Goal: Information Seeking & Learning: Learn about a topic

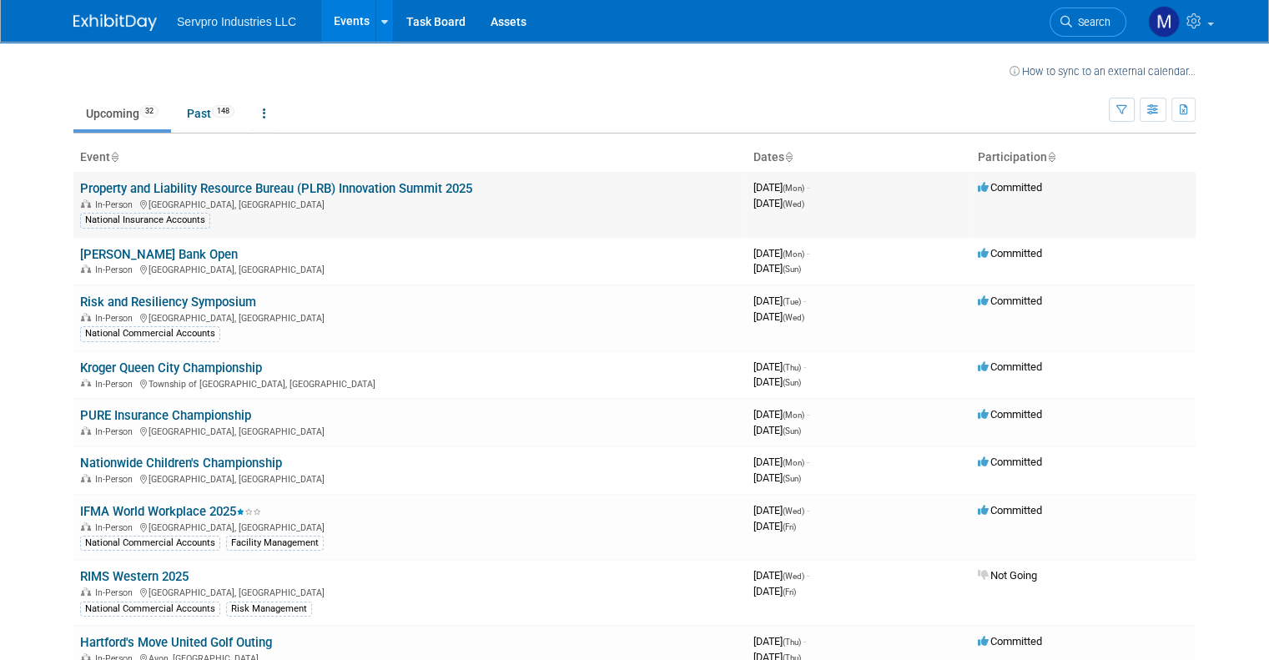
click at [246, 189] on link "Property and Liability Resource Bureau (PLRB) Innovation Summit 2025" at bounding box center [276, 188] width 392 height 15
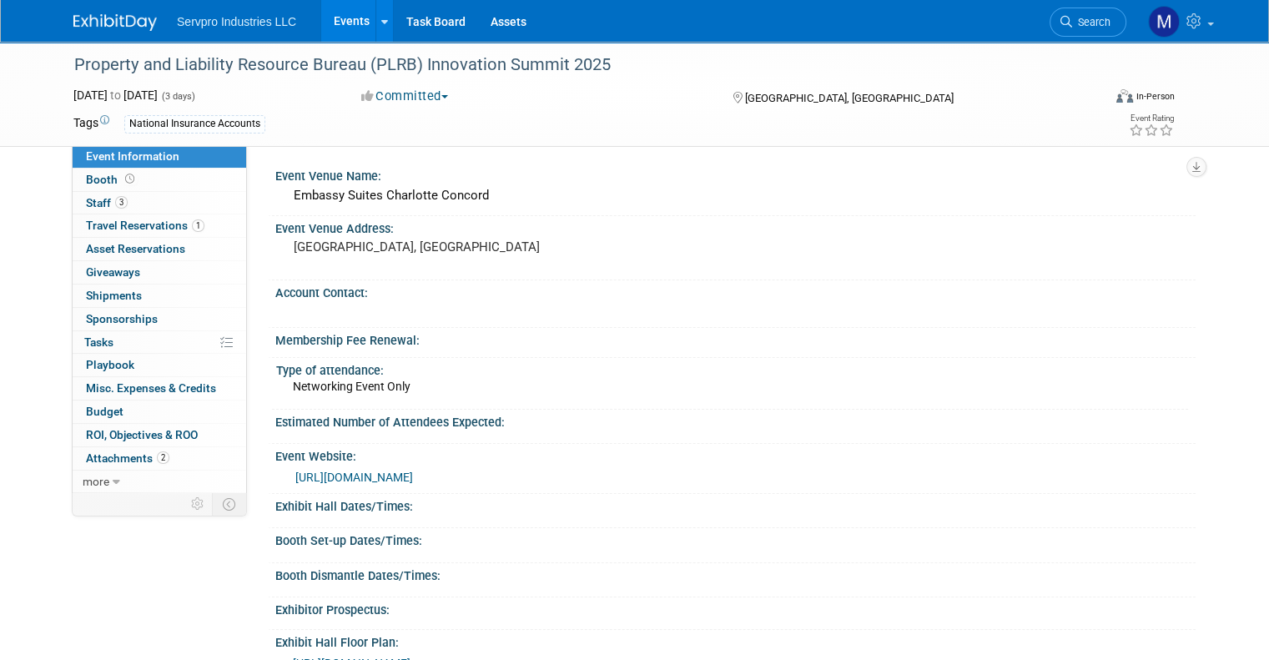
click at [247, 189] on div "Event Venue Name: Embassy Suites Charlotte Concord Event Venue Address: Concord…" at bounding box center [721, 318] width 948 height 346
click at [160, 204] on link "3 Staff 3" at bounding box center [159, 203] width 173 height 23
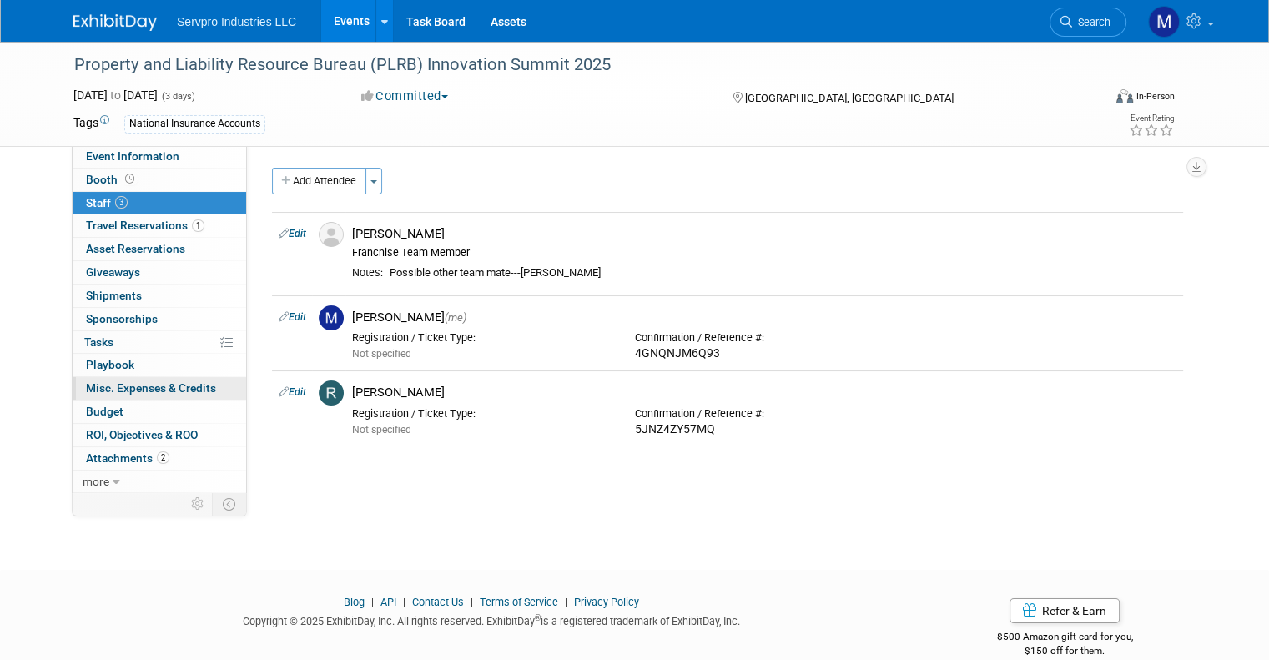
click at [103, 384] on span "Misc. Expenses & Credits 0" at bounding box center [151, 387] width 130 height 13
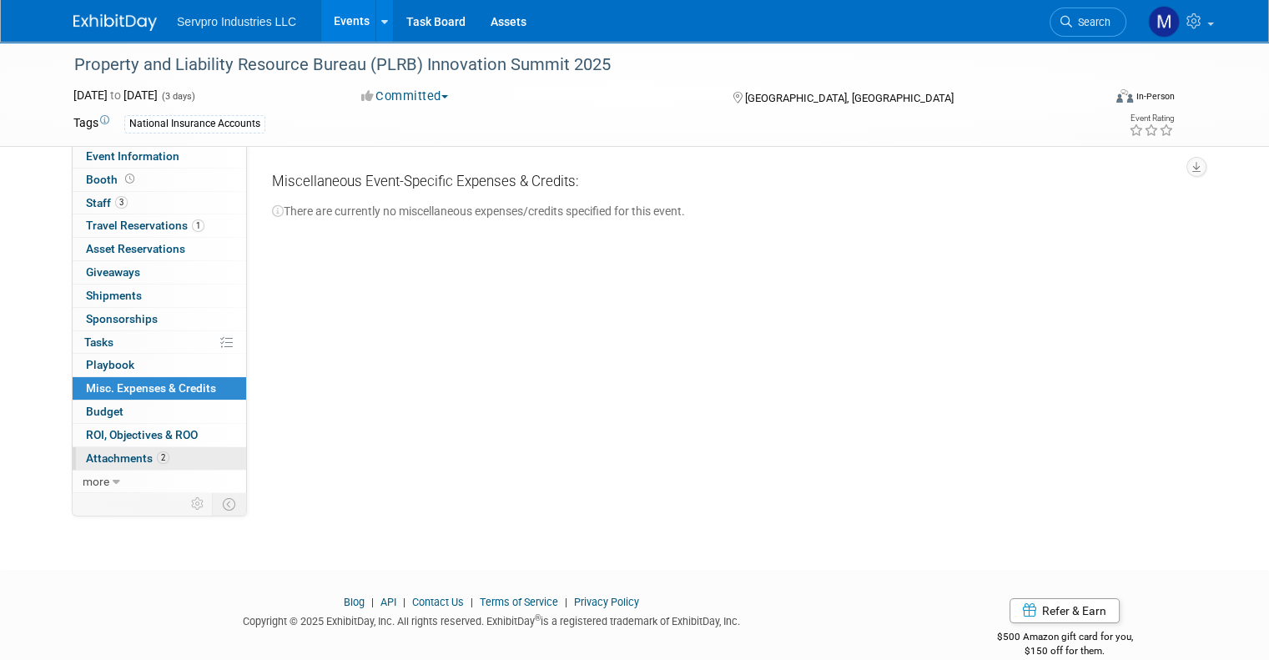
click at [107, 453] on span "Attachments 2" at bounding box center [127, 457] width 83 height 13
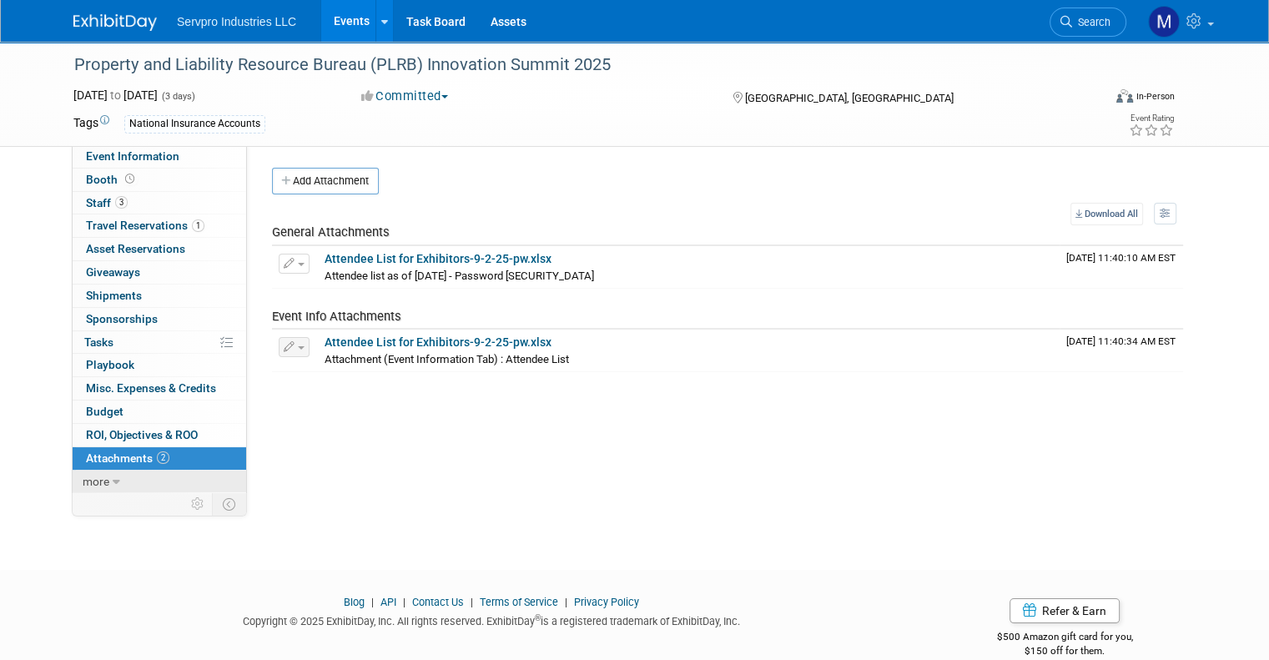
click at [113, 476] on icon at bounding box center [117, 482] width 8 height 12
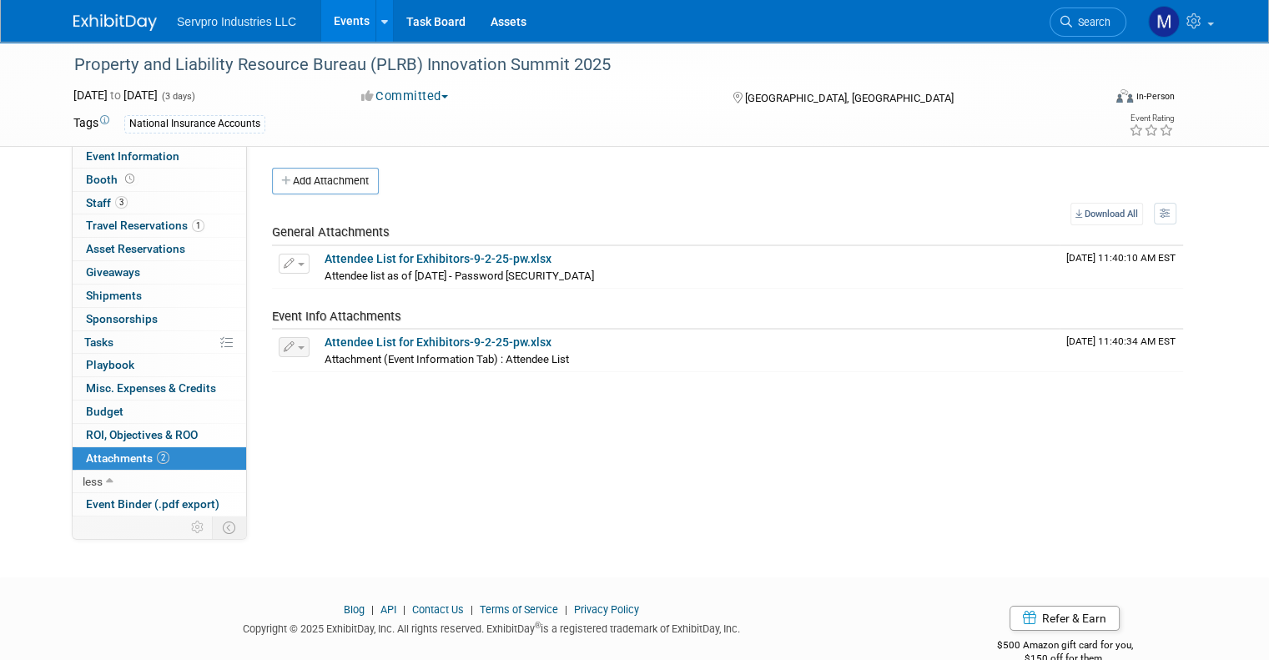
click at [103, 453] on span "Attachments 2" at bounding box center [127, 457] width 83 height 13
click at [113, 390] on span "Misc. Expenses & Credits 0" at bounding box center [151, 387] width 130 height 13
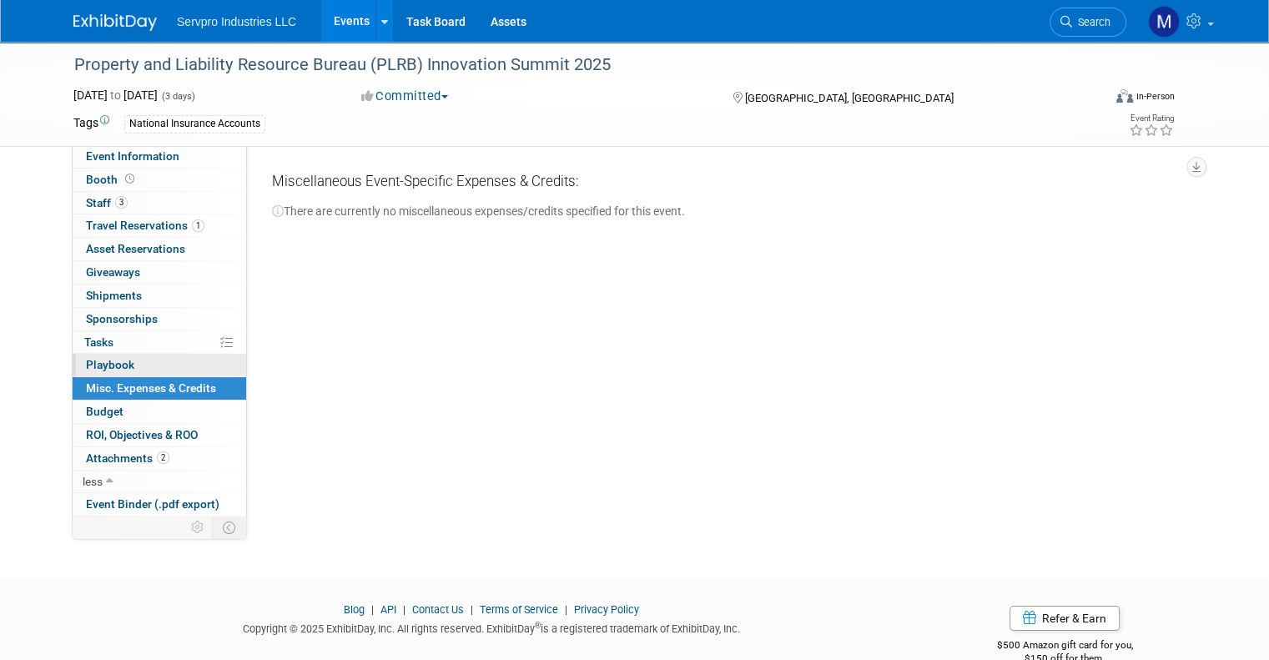
click at [106, 366] on span "Playbook 0" at bounding box center [110, 364] width 48 height 13
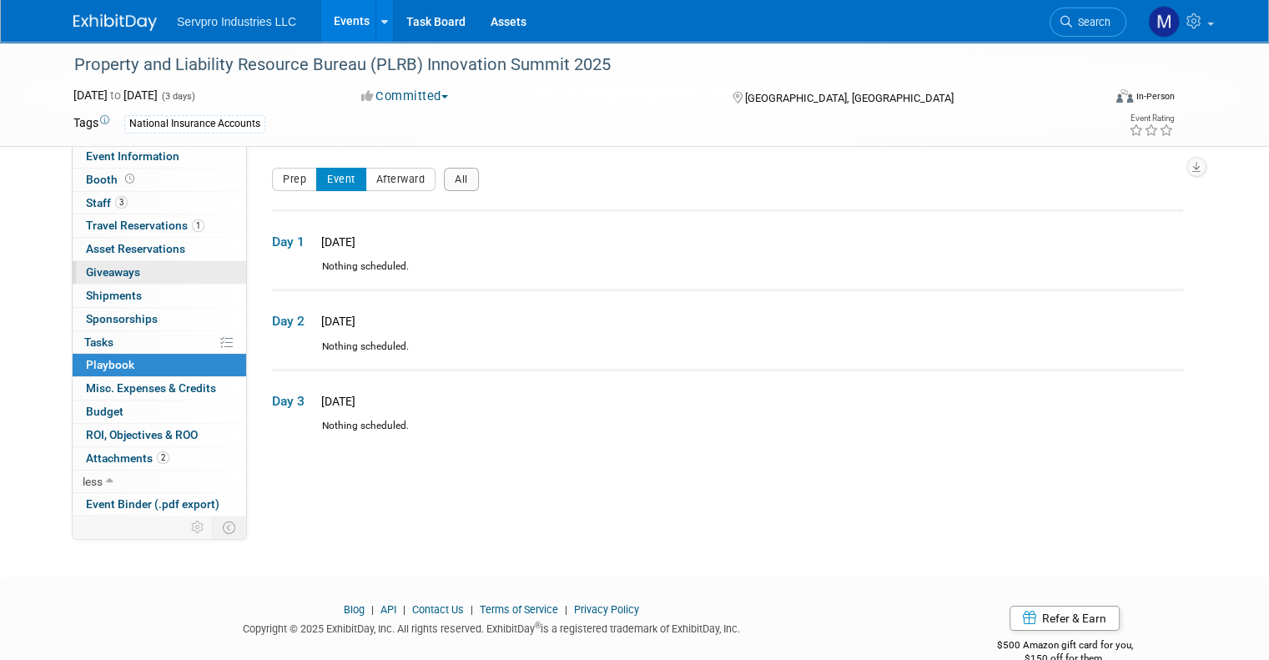
click at [117, 273] on span "Giveaways 0" at bounding box center [113, 271] width 54 height 13
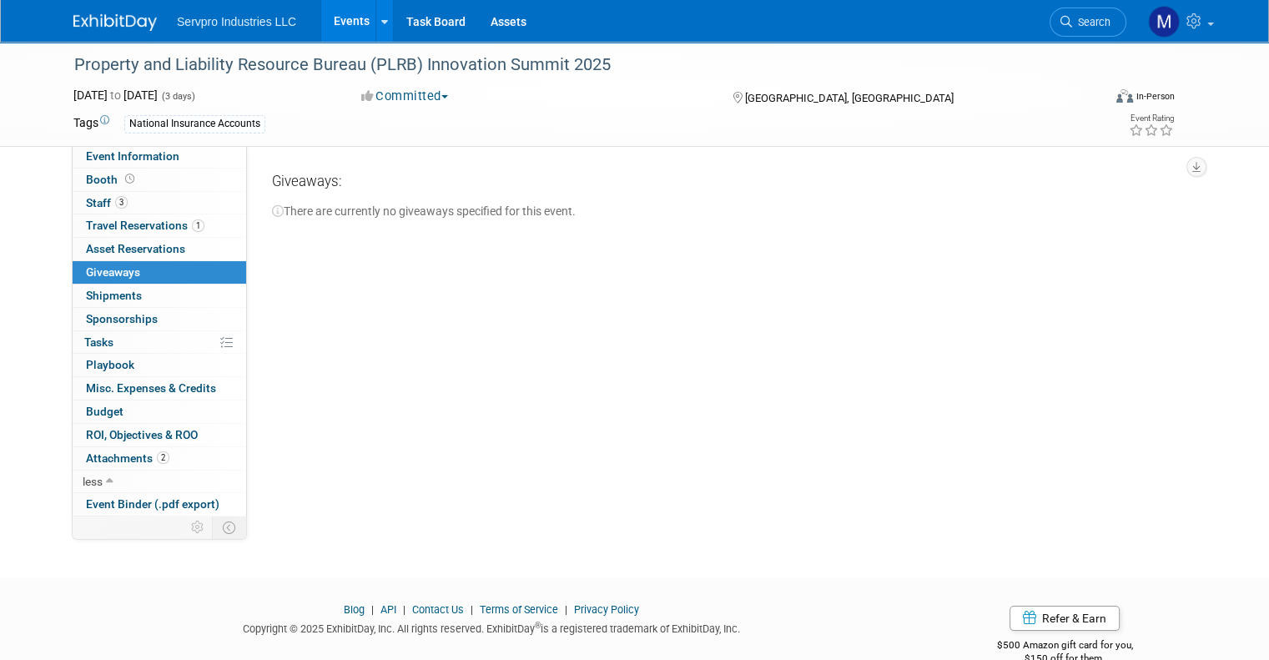
scroll to position [33, 0]
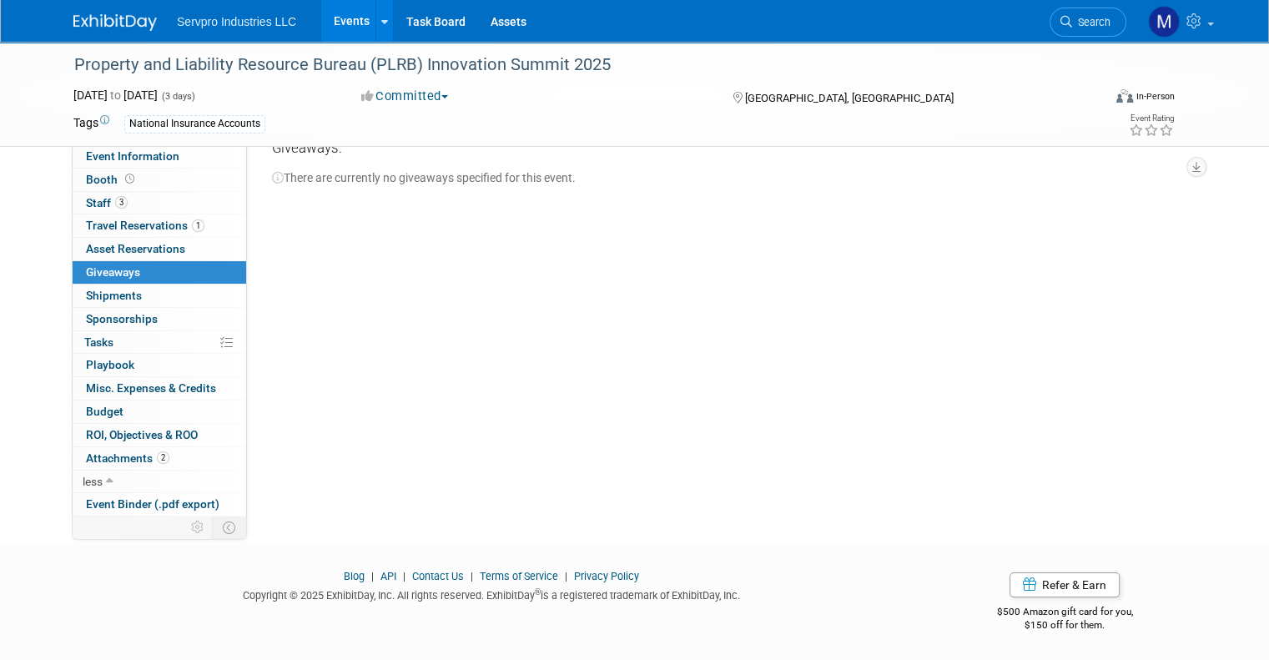
click at [1267, 348] on div "Property and Liability Resource Bureau (PLRB) Innovation Summit 2025 Sep 8, 202…" at bounding box center [634, 260] width 1269 height 505
click at [137, 505] on span "Event Binder (.pdf export)" at bounding box center [152, 503] width 133 height 13
